Goal: Task Accomplishment & Management: Use online tool/utility

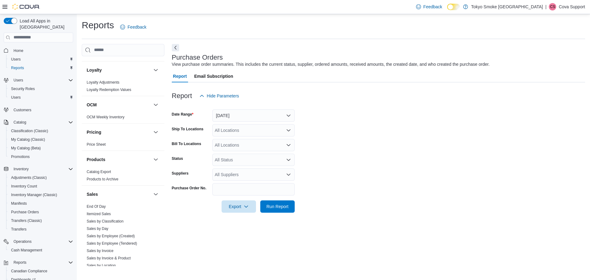
scroll to position [277, 0]
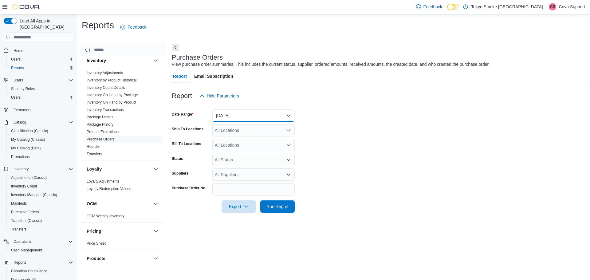
click at [268, 113] on button "Yesterday" at bounding box center [253, 115] width 82 height 12
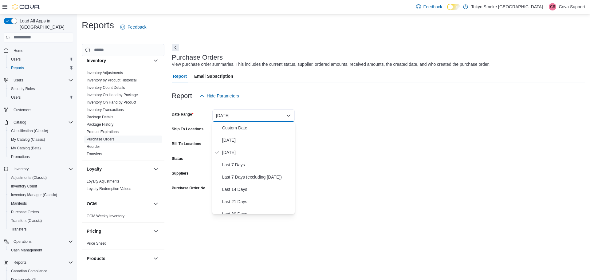
click at [363, 114] on form "Date Range Yesterday Ship To Locations All Locations Bill To Locations All Loca…" at bounding box center [379, 157] width 414 height 111
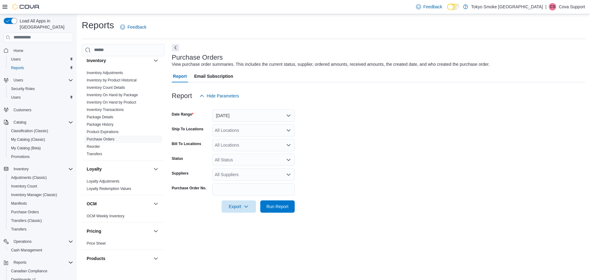
click at [246, 145] on div "All Locations" at bounding box center [253, 145] width 82 height 12
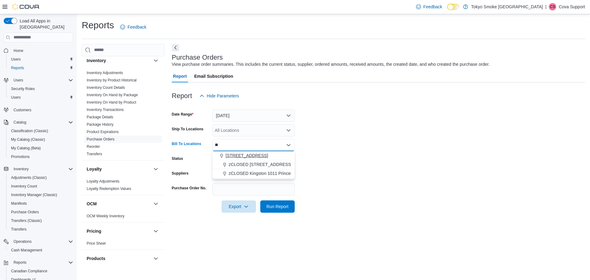
type input "**"
click at [244, 158] on span "11795 Bramalea Rd" at bounding box center [247, 156] width 42 height 6
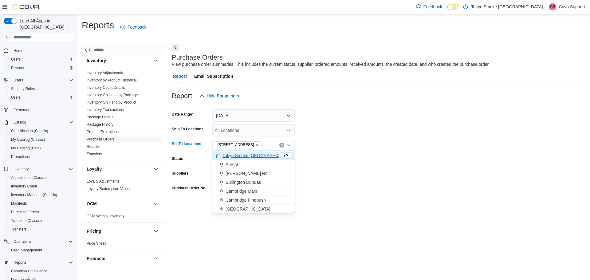
click at [427, 167] on form "Date Range Yesterday Ship To Locations All Locations Bill To Locations 11795 Br…" at bounding box center [379, 157] width 414 height 111
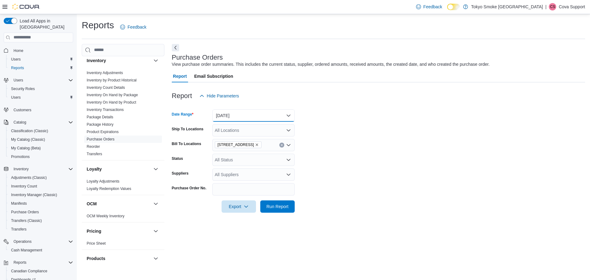
click at [259, 116] on button "Yesterday" at bounding box center [253, 115] width 82 height 12
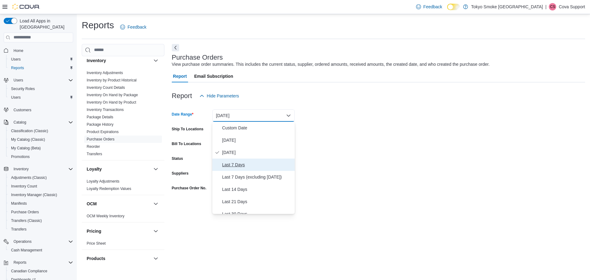
click at [237, 166] on span "Last 7 Days" at bounding box center [257, 164] width 70 height 7
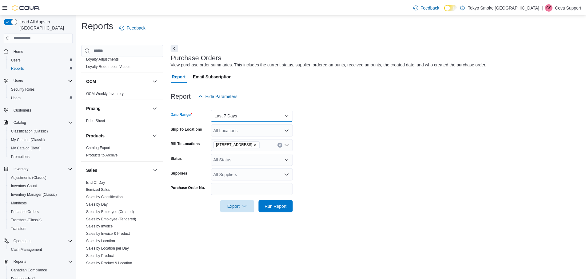
scroll to position [455, 0]
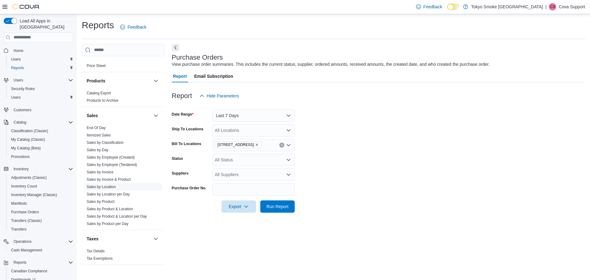
click at [108, 185] on link "Sales by Location" at bounding box center [101, 187] width 29 height 4
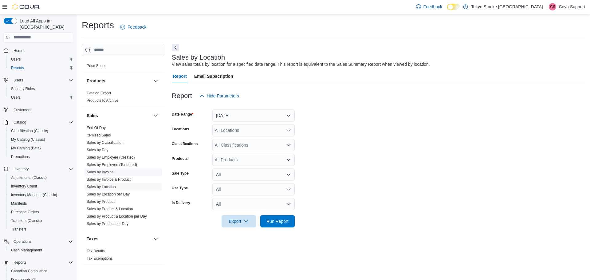
click at [104, 170] on link "Sales by Invoice" at bounding box center [100, 172] width 27 height 4
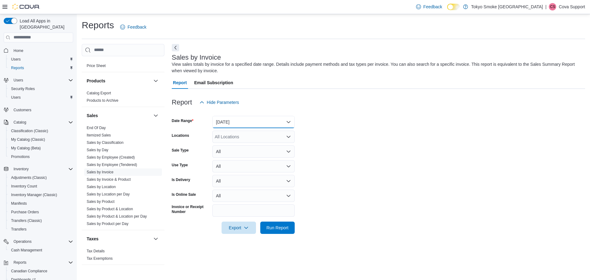
click at [244, 120] on button "Yesterday" at bounding box center [253, 122] width 82 height 12
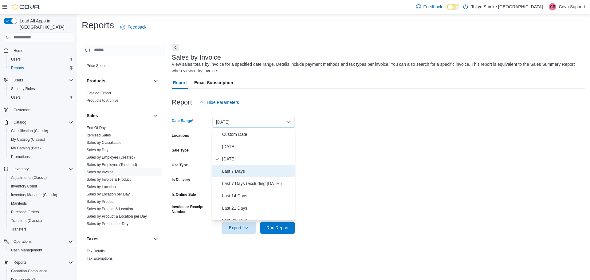
click at [242, 173] on span "Last 7 Days" at bounding box center [257, 171] width 70 height 7
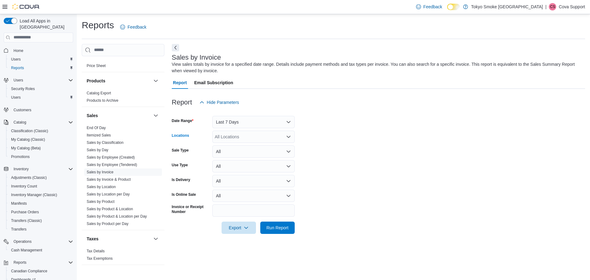
click at [241, 136] on div "All Locations" at bounding box center [253, 137] width 82 height 12
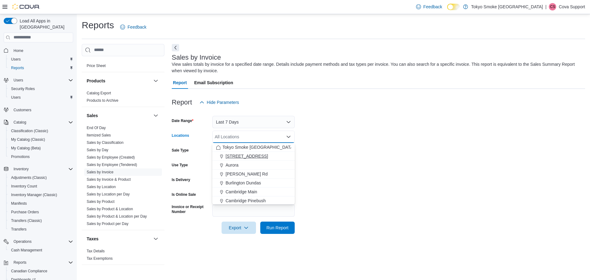
click at [249, 154] on span "11795 Bramalea Rd" at bounding box center [247, 156] width 42 height 6
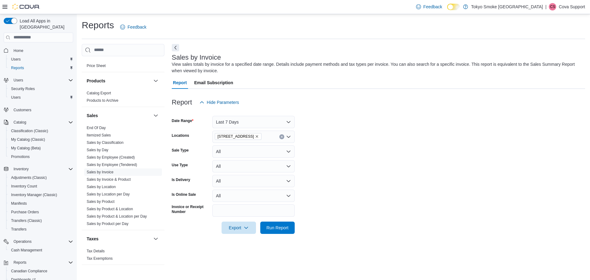
click at [400, 152] on form "Date Range Last 7 Days Locations 11795 Bramalea Rd Sale Type All Use Type All I…" at bounding box center [379, 171] width 414 height 125
click at [240, 152] on button "All" at bounding box center [253, 151] width 82 height 12
click at [406, 166] on form "Date Range Last 7 Days Locations 11795 Bramalea Rd Sale Type All Use Type All I…" at bounding box center [379, 171] width 414 height 125
click at [269, 167] on button "All" at bounding box center [253, 166] width 82 height 12
click at [268, 167] on button "All" at bounding box center [253, 166] width 82 height 12
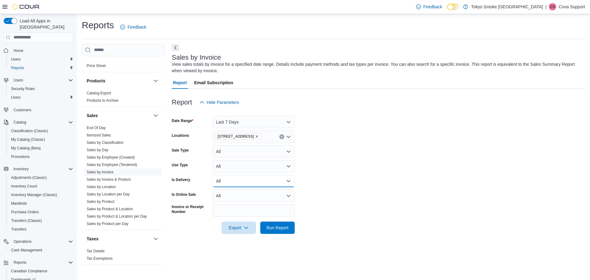
drag, startPoint x: 244, startPoint y: 180, endPoint x: 249, endPoint y: 180, distance: 5.2
click at [244, 180] on button "All" at bounding box center [253, 181] width 82 height 12
click at [380, 178] on form "Date Range Last 7 Days Locations 11795 Bramalea Rd Sale Type All Use Type All I…" at bounding box center [379, 171] width 414 height 125
click at [277, 193] on button "All" at bounding box center [253, 196] width 82 height 12
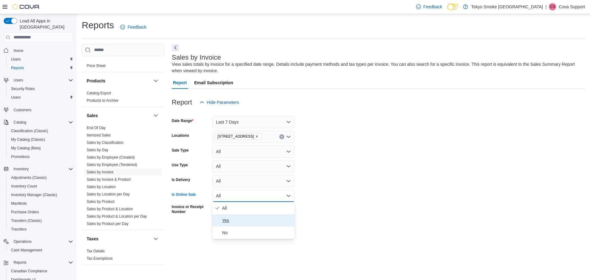
click at [238, 223] on span "Yes" at bounding box center [257, 220] width 70 height 7
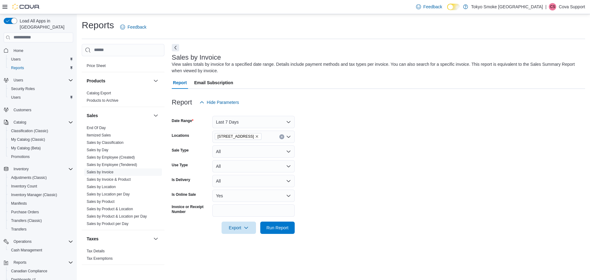
click at [396, 203] on form "Date Range Last 7 Days Locations 11795 Bramalea Rd Sale Type All Use Type All I…" at bounding box center [379, 171] width 414 height 125
click at [283, 232] on span "Run Report" at bounding box center [277, 227] width 27 height 12
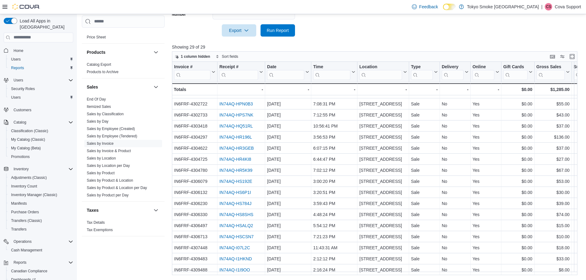
scroll to position [144, 0]
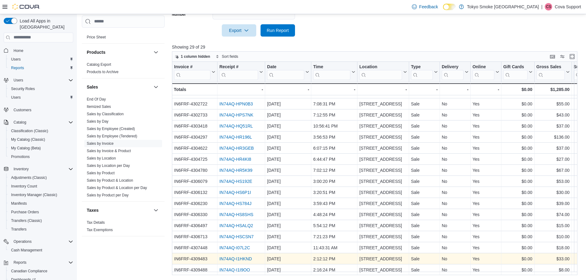
click at [242, 256] on link "IN74AQ-I1HKND" at bounding box center [235, 258] width 33 height 5
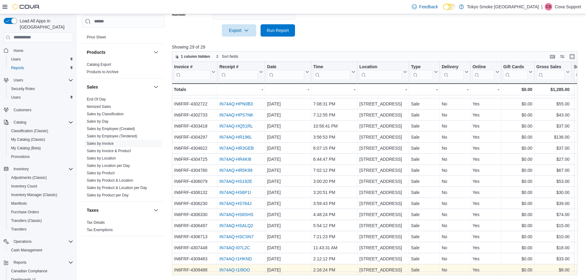
click at [240, 268] on link "IN74AQ-I1I9OO" at bounding box center [234, 270] width 31 height 5
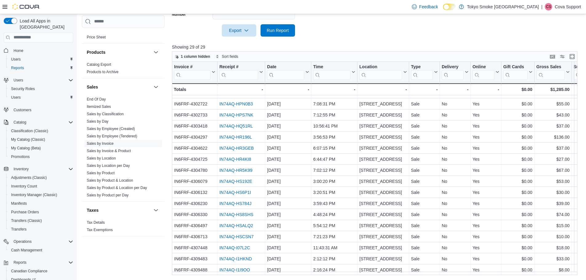
click at [563, 8] on p "Cova Support" at bounding box center [567, 6] width 26 height 7
click at [540, 58] on span "Sign Out" at bounding box center [541, 60] width 17 height 6
